Goal: Check status: Check status

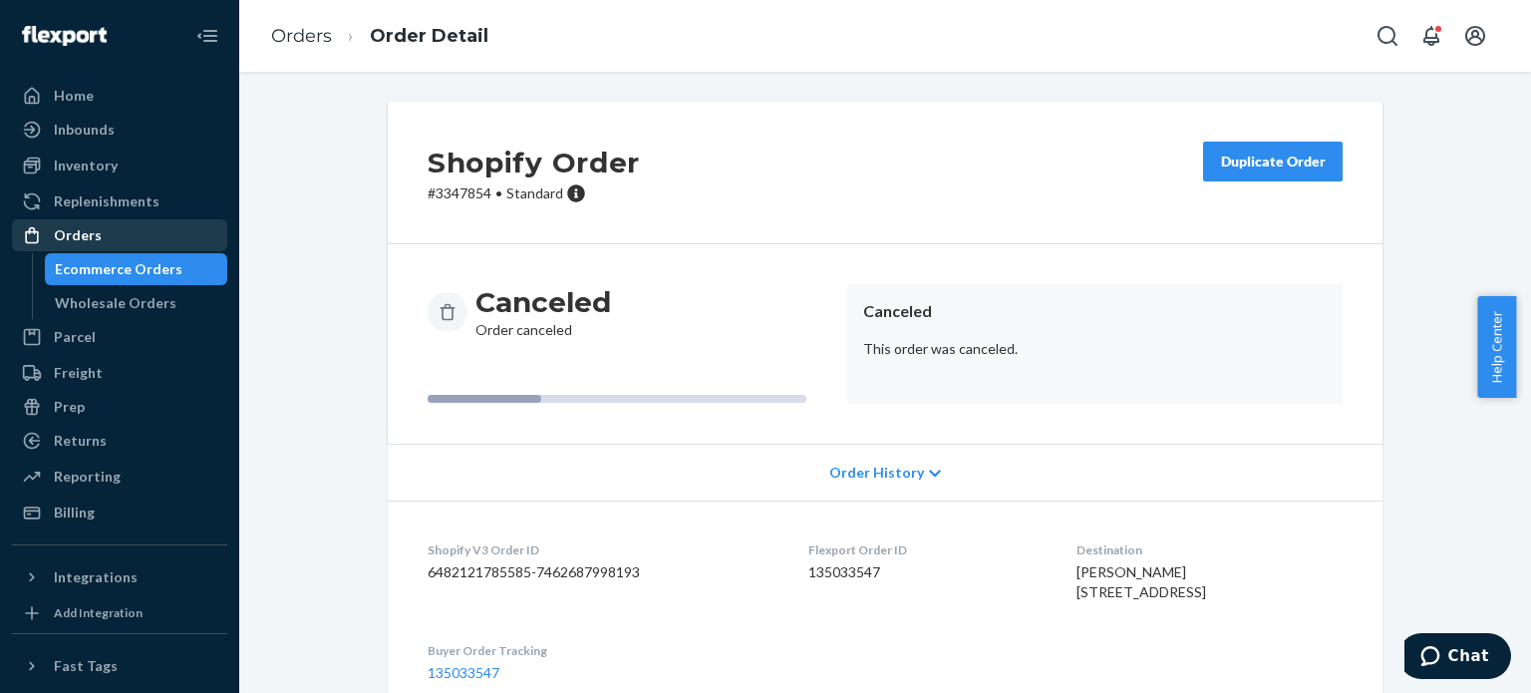
click at [133, 227] on div "Orders" at bounding box center [119, 235] width 211 height 28
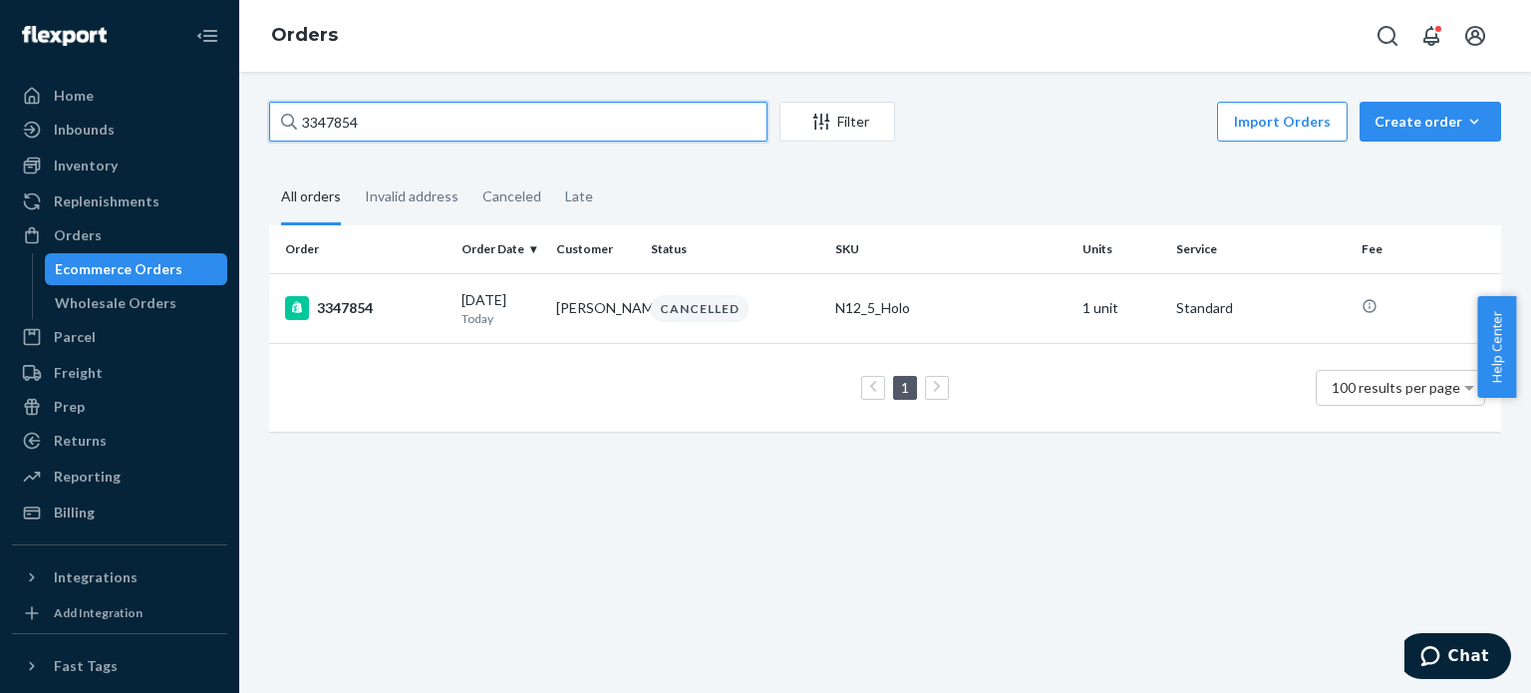
click at [386, 130] on input "3347854" at bounding box center [518, 122] width 498 height 40
paste input "134924288"
type input "134924288"
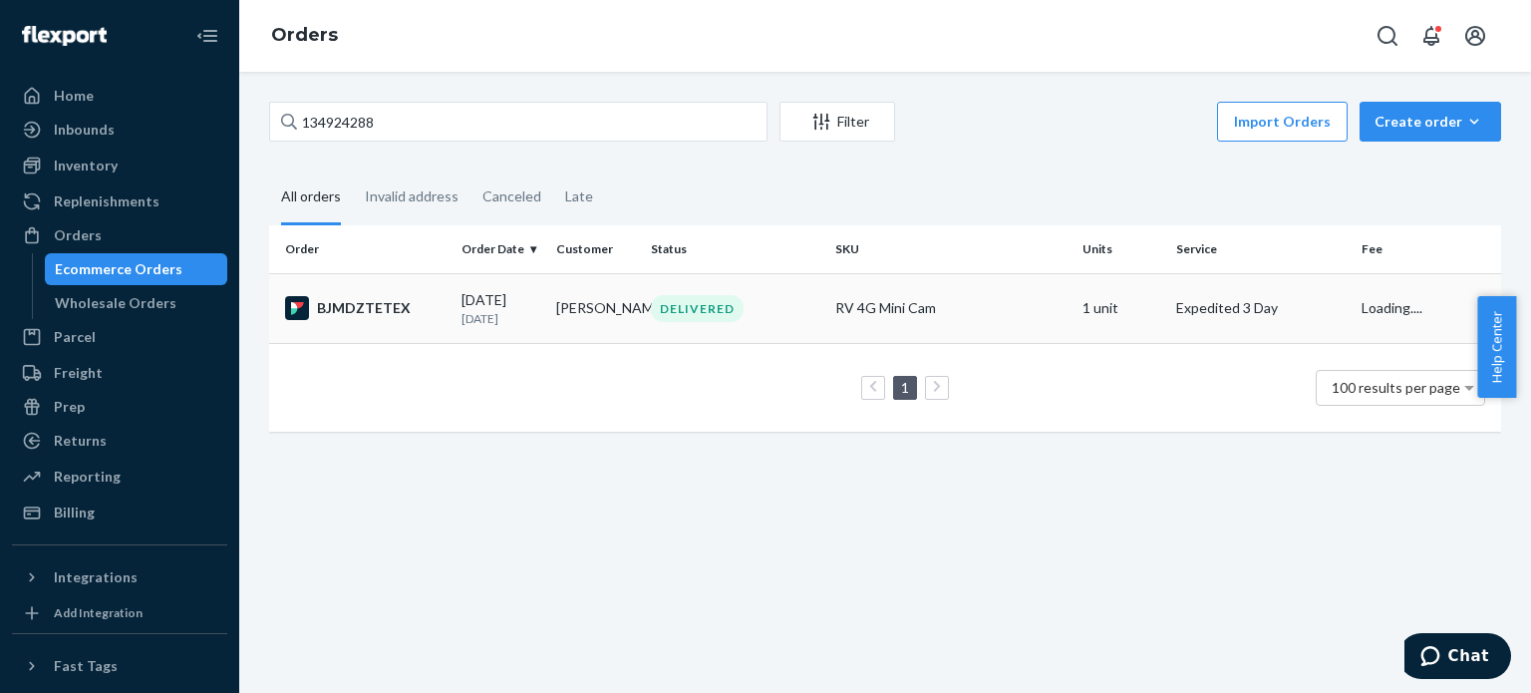
click at [880, 302] on div "RV 4G Mini Cam" at bounding box center [950, 308] width 230 height 20
